Goal: Find specific page/section: Find specific page/section

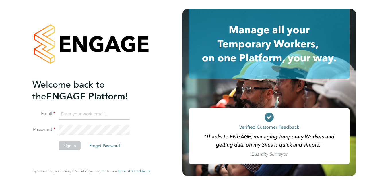
type input "[PERSON_NAME][EMAIL_ADDRESS][PERSON_NAME][DOMAIN_NAME]"
click at [61, 146] on button "Sign In" at bounding box center [70, 145] width 22 height 9
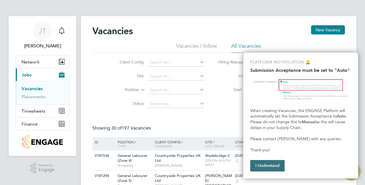
click at [264, 160] on button "I Understand" at bounding box center [267, 165] width 34 height 11
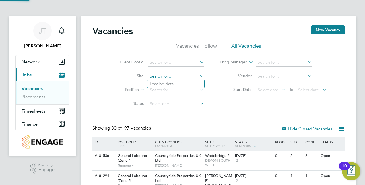
click at [161, 76] on input at bounding box center [176, 76] width 57 height 8
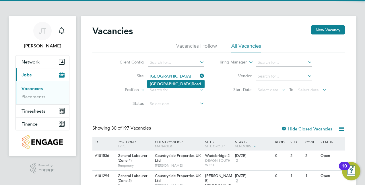
click at [159, 82] on b "[GEOGRAPHIC_DATA]" at bounding box center [171, 83] width 42 height 5
type input "[GEOGRAPHIC_DATA]"
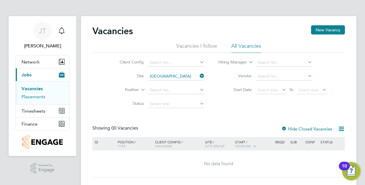
click at [32, 95] on link "Placements" at bounding box center [34, 96] width 24 height 5
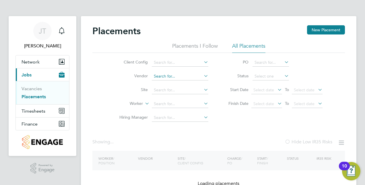
click at [167, 79] on input at bounding box center [180, 76] width 57 height 8
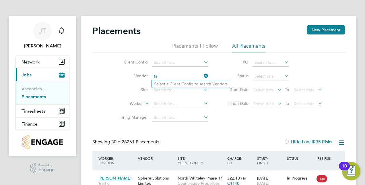
type input "f"
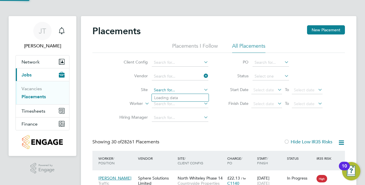
click at [168, 93] on input at bounding box center [180, 90] width 57 height 8
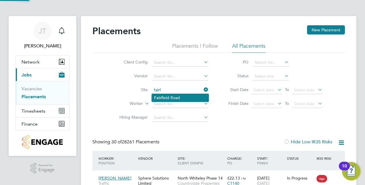
click at [170, 96] on li "Fairf ield Road" at bounding box center [180, 98] width 57 height 8
type input "Fairfield Road"
